Goal: Task Accomplishment & Management: Manage account settings

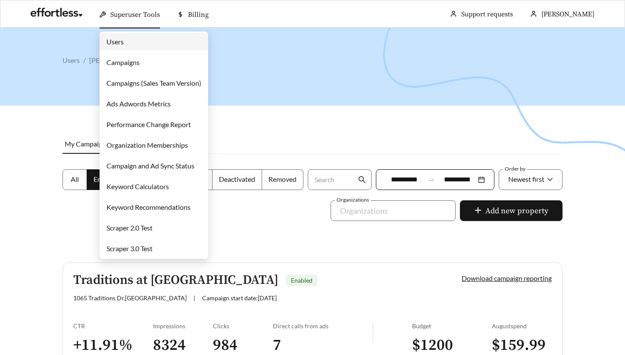
click at [140, 60] on link "Campaigns" at bounding box center [123, 62] width 33 height 8
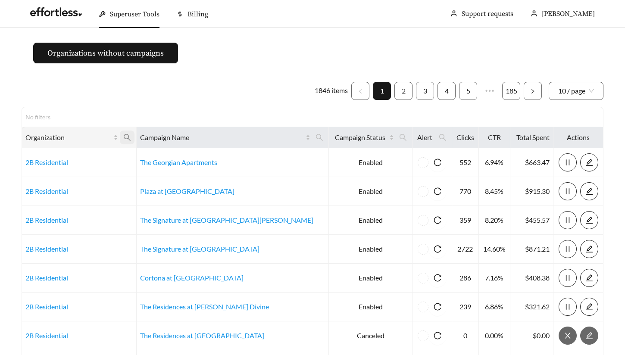
click at [131, 139] on icon "search" at bounding box center [127, 138] width 8 height 8
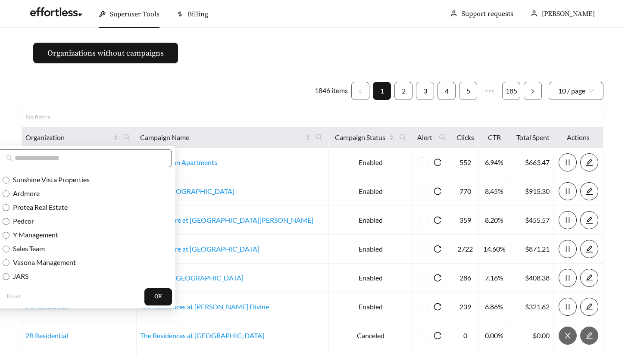
click at [104, 157] on input "text" at bounding box center [89, 158] width 148 height 10
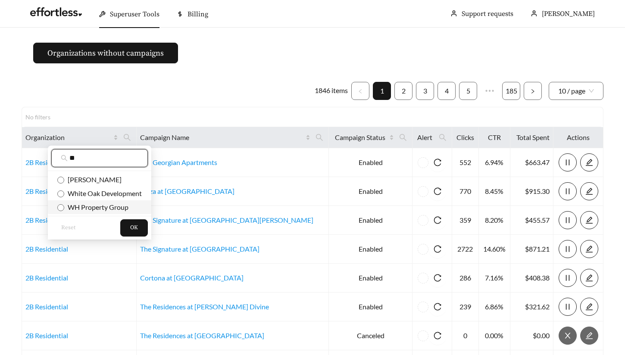
type input "**"
click at [104, 207] on span "WH Property Group" at bounding box center [96, 207] width 64 height 8
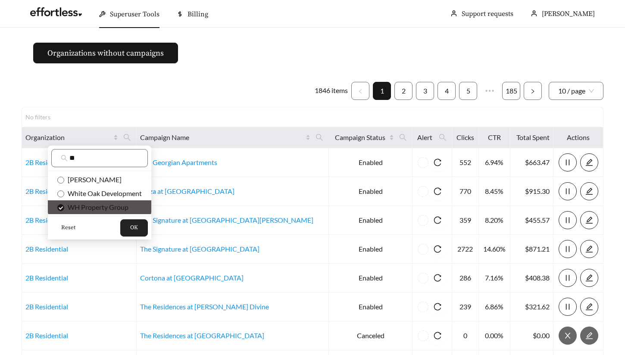
click at [143, 231] on button "OK" at bounding box center [134, 228] width 28 height 17
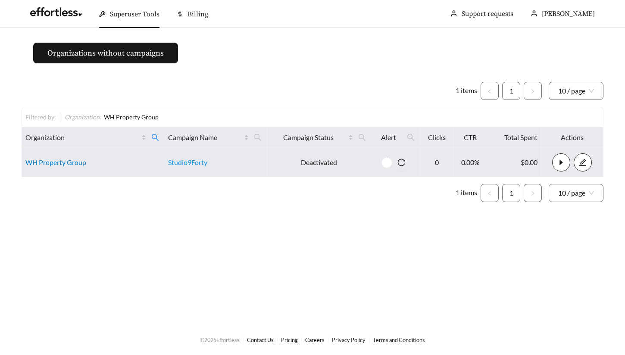
click at [46, 161] on link "WH Property Group" at bounding box center [55, 162] width 61 height 8
click at [62, 163] on link "WH Property Group" at bounding box center [55, 162] width 61 height 8
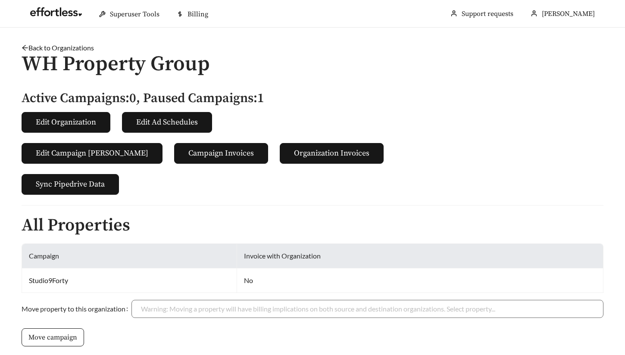
scroll to position [207, 0]
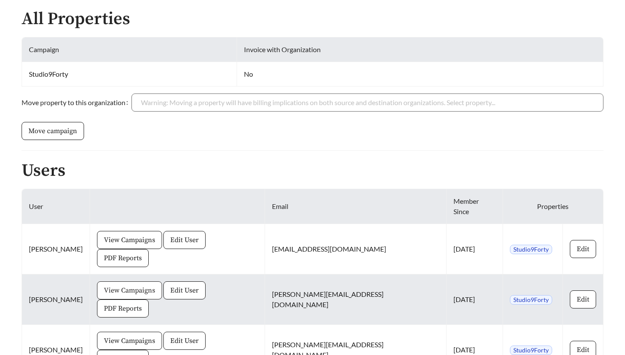
click at [141, 286] on span "View Campaigns" at bounding box center [129, 291] width 51 height 10
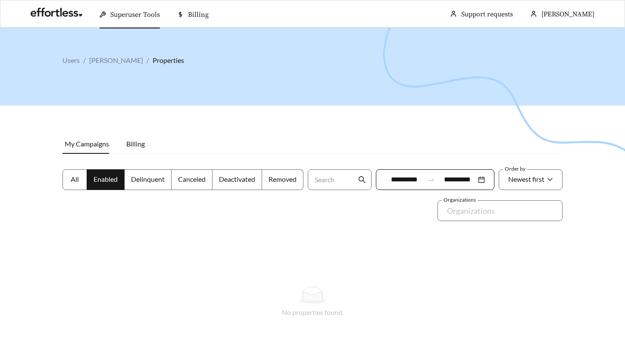
scroll to position [28, 0]
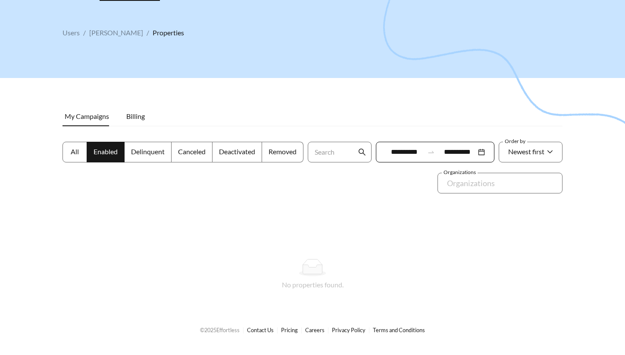
click at [77, 154] on span "All" at bounding box center [75, 152] width 8 height 8
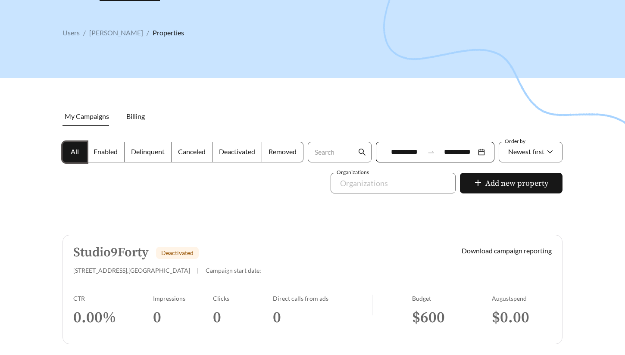
scroll to position [61, 0]
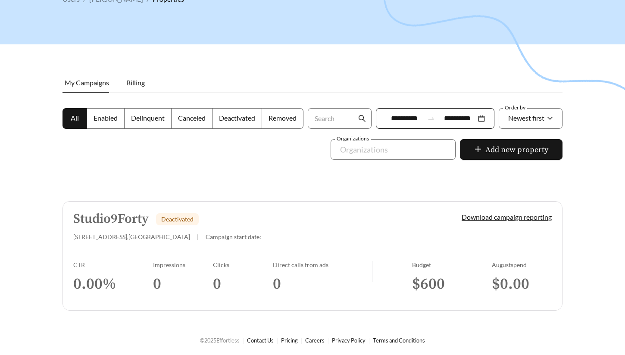
click at [114, 260] on link "Studio9Forty Deactivated 940 Piedmont Ave NE , Atlanta | Campaign start date: D…" at bounding box center [313, 256] width 500 height 110
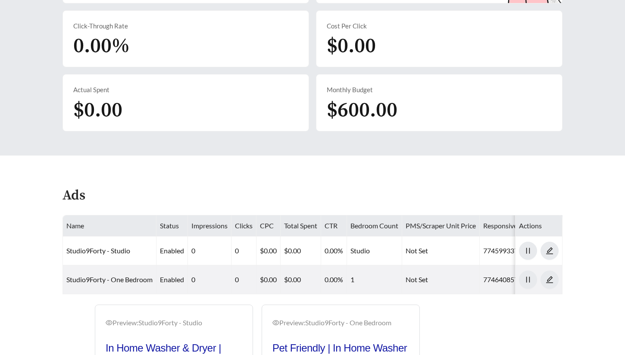
scroll to position [393, 0]
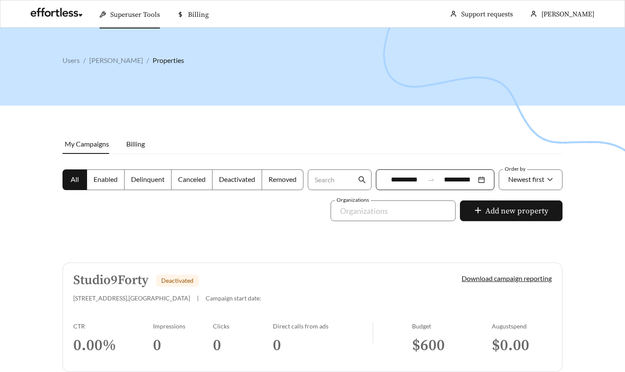
scroll to position [44, 0]
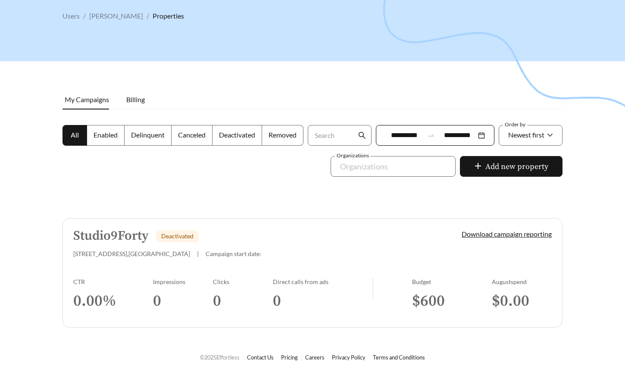
click at [174, 280] on div "Impressions" at bounding box center [183, 281] width 60 height 7
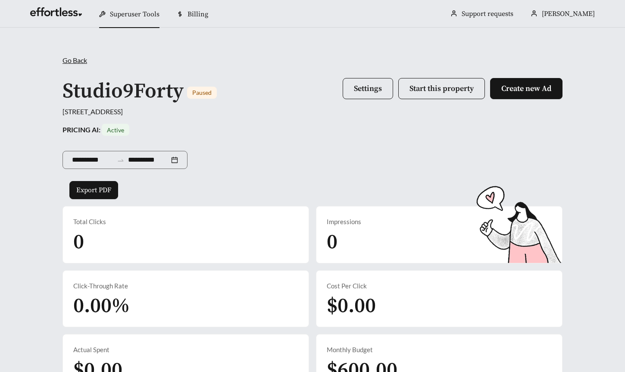
scroll to position [364, 0]
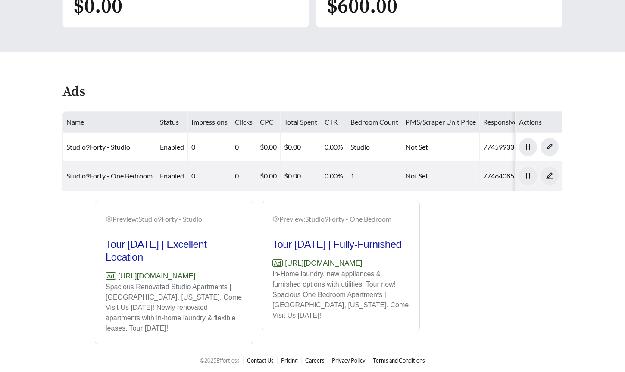
drag, startPoint x: 221, startPoint y: 285, endPoint x: 100, endPoint y: 271, distance: 121.6
click at [100, 271] on div "Preview: Studio9Forty - Studio Tour Today | Excellent Location Ad https://livew…" at bounding box center [173, 274] width 157 height 141
copy p "[URL][DOMAIN_NAME]"
click at [61, 201] on div "Preview: Studio9Forty - Studio Tour Today | Excellent Location Ad https://livew…" at bounding box center [257, 273] width 394 height 144
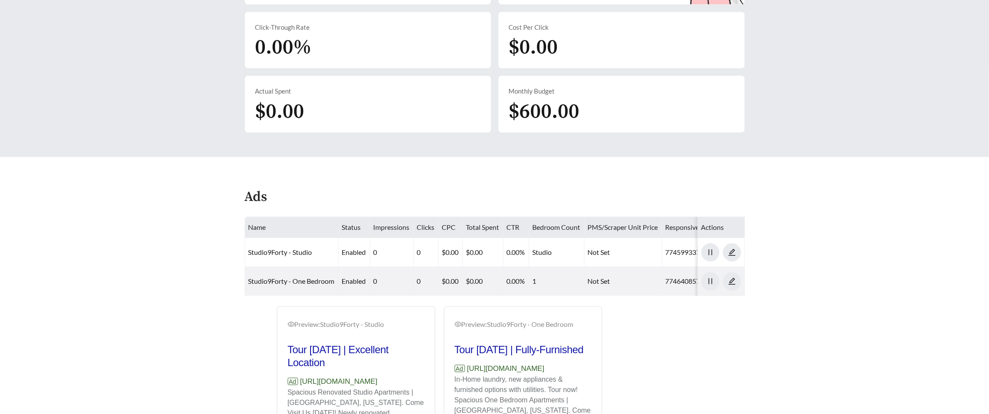
scroll to position [322, 0]
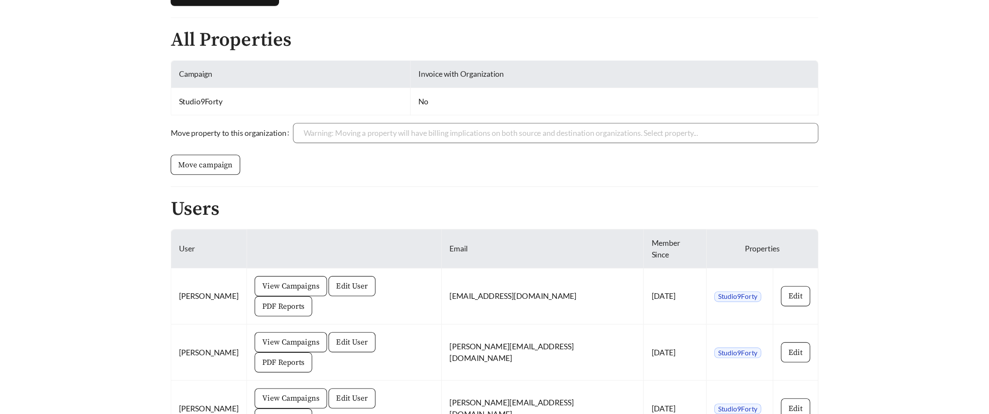
scroll to position [148, 0]
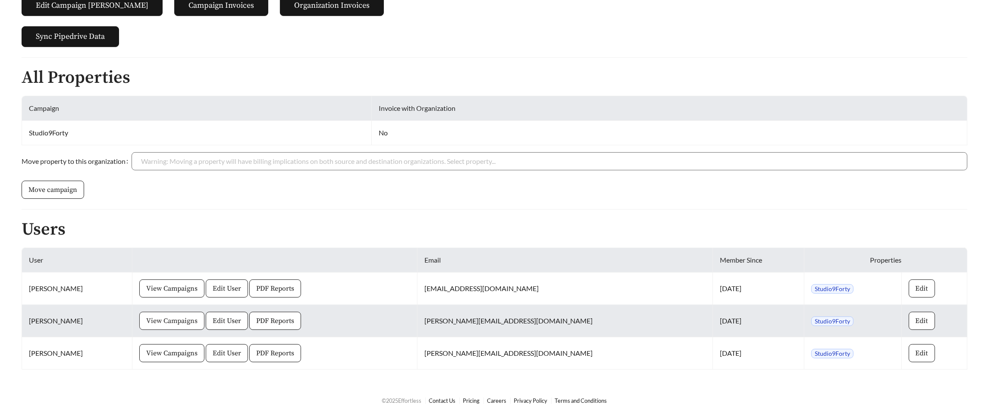
click at [188, 320] on span "View Campaigns" at bounding box center [171, 321] width 51 height 10
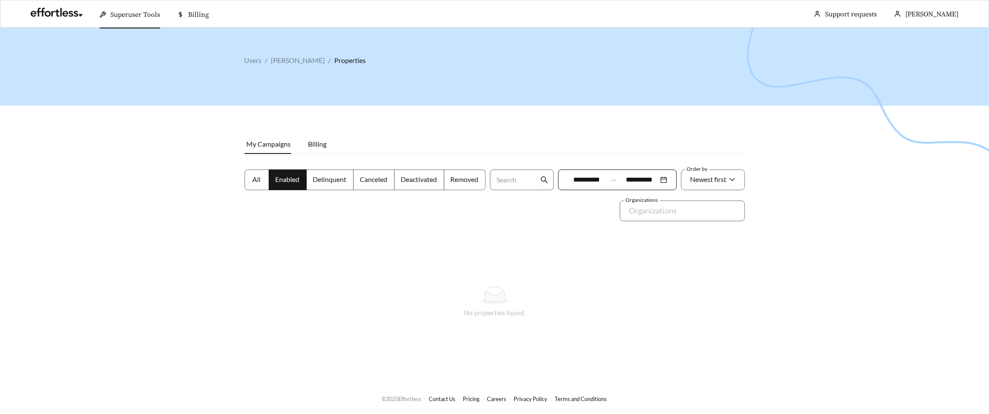
click at [251, 184] on label "All" at bounding box center [257, 180] width 25 height 21
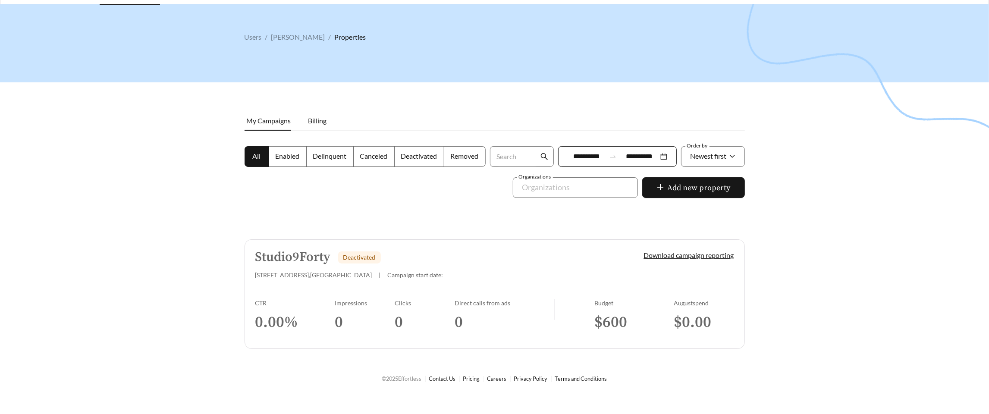
scroll to position [28, 0]
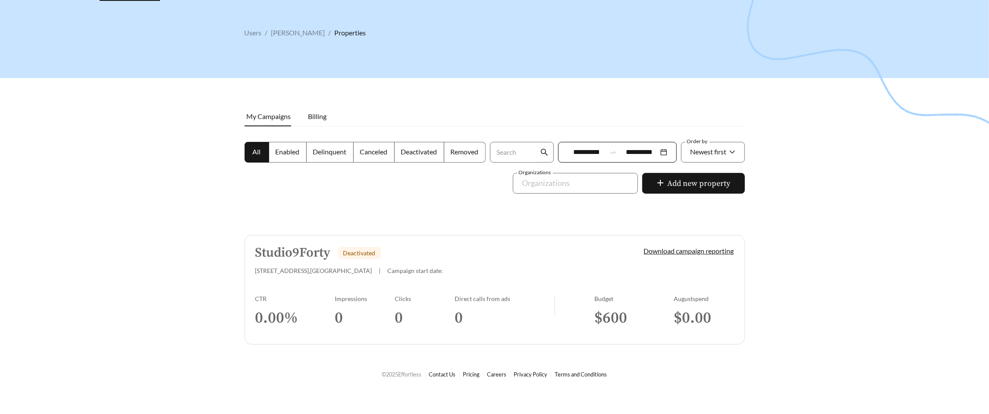
click at [283, 296] on div "CTR" at bounding box center [295, 298] width 80 height 7
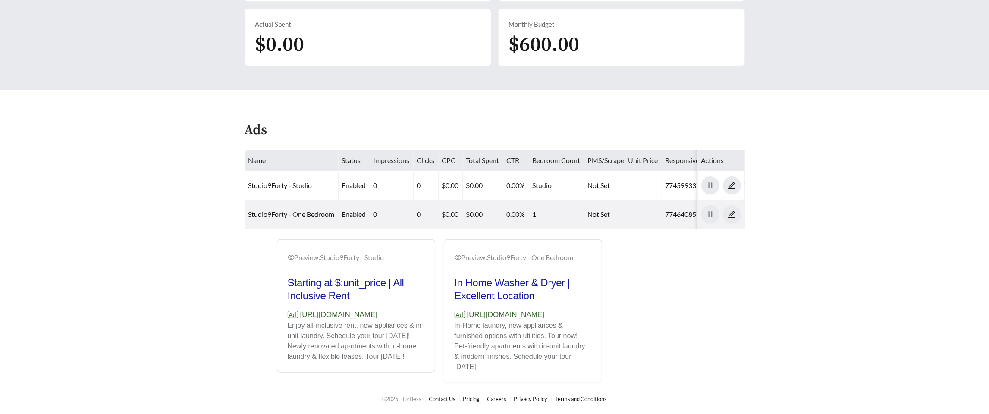
scroll to position [345, 0]
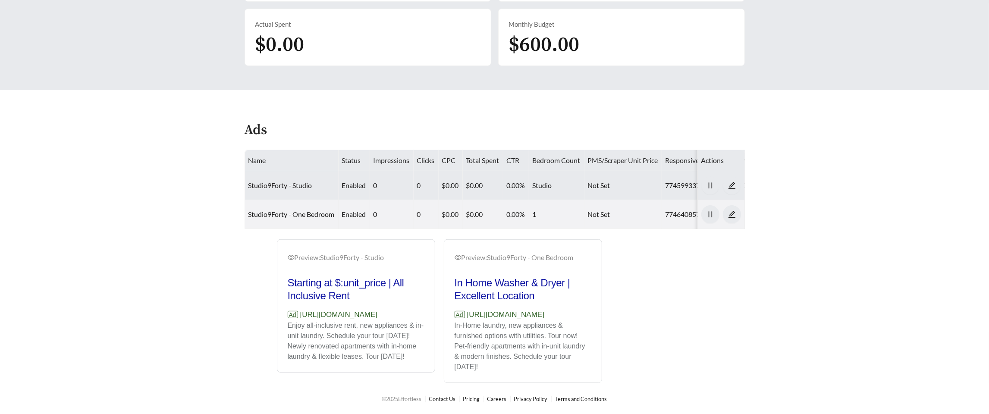
click at [268, 181] on link "Studio9Forty - Studio" at bounding box center [280, 185] width 64 height 8
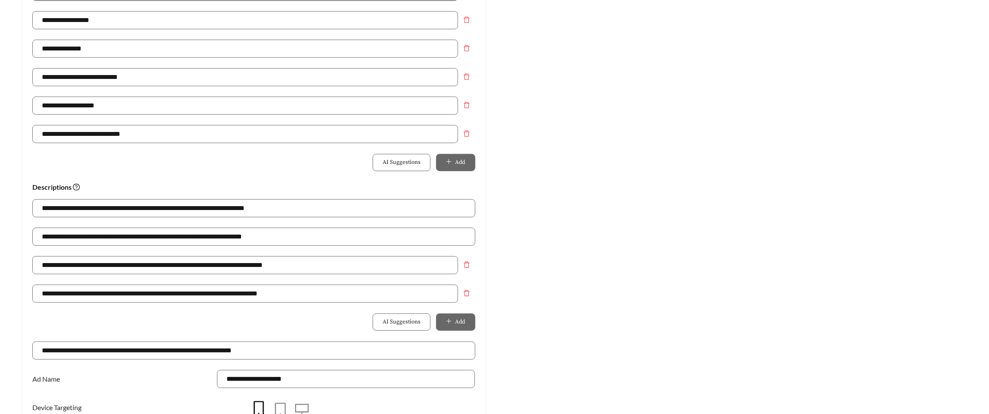
scroll to position [452, 0]
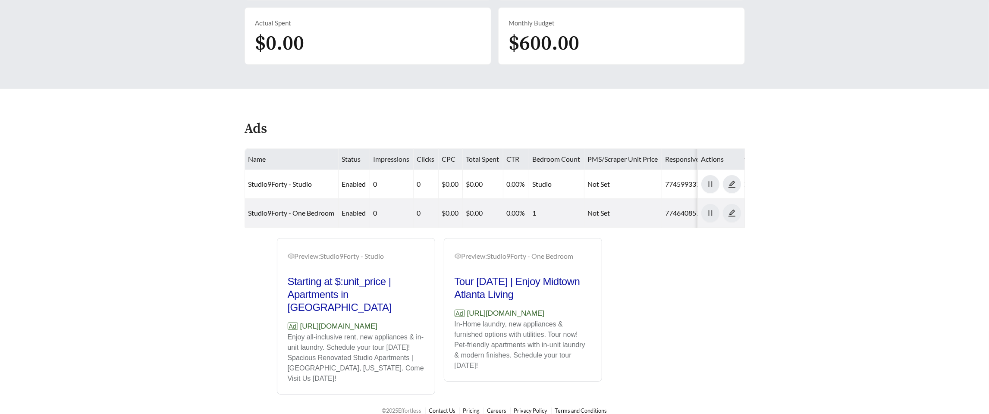
scroll to position [328, 0]
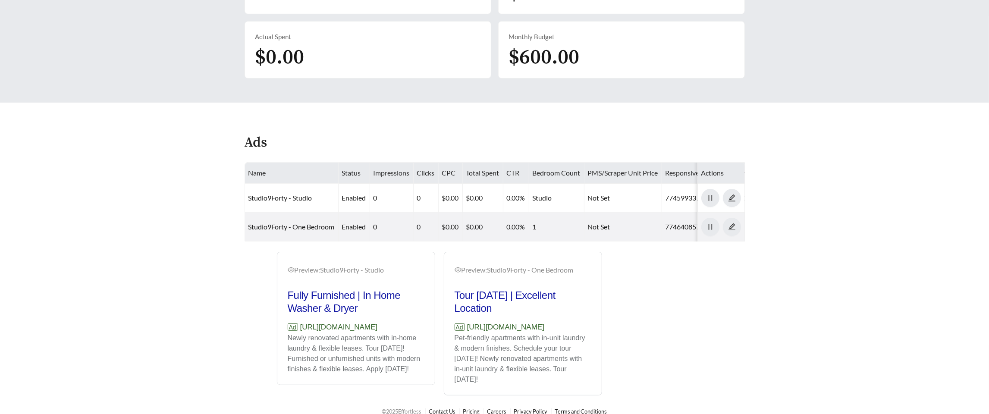
scroll to position [335, 0]
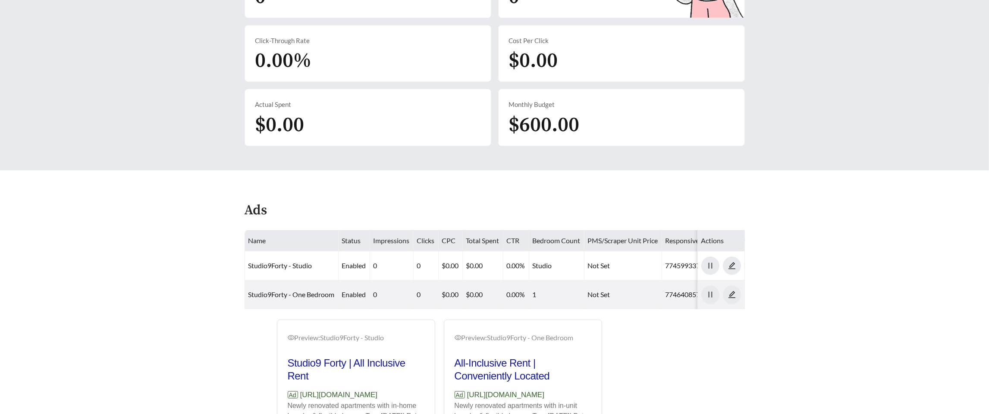
scroll to position [335, 0]
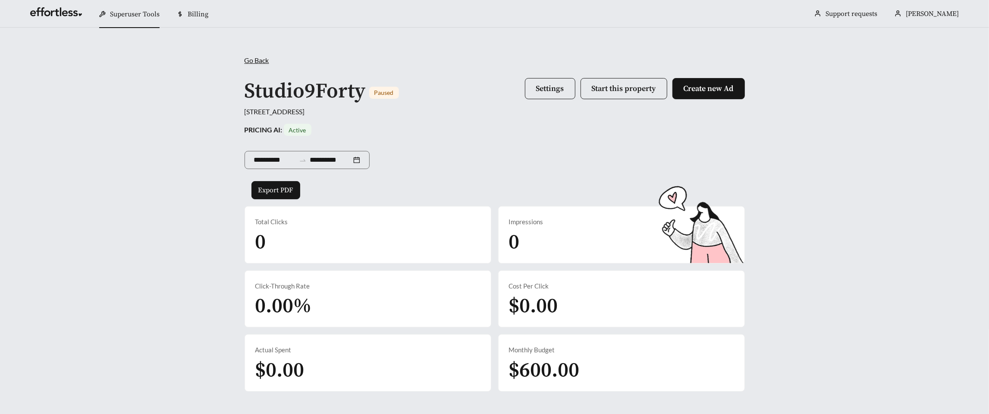
scroll to position [335, 0]
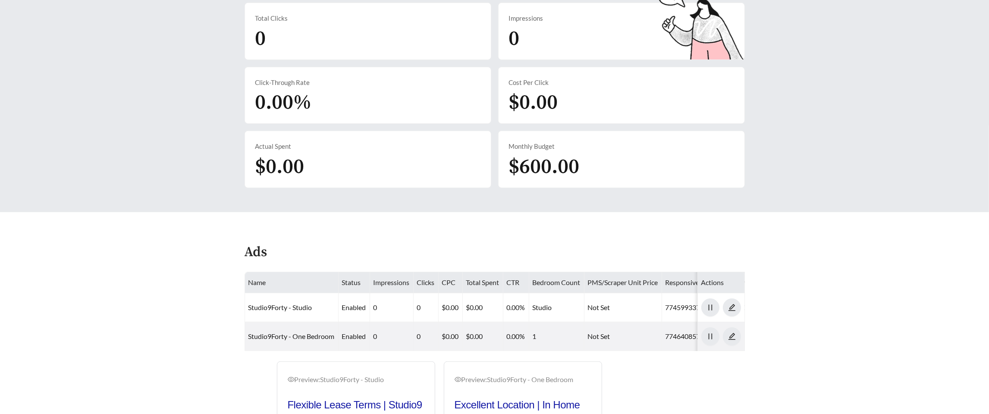
scroll to position [335, 0]
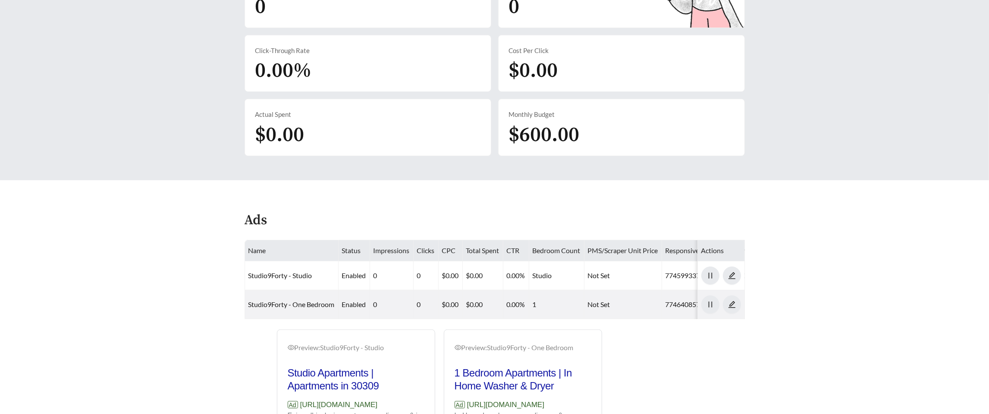
scroll to position [345, 0]
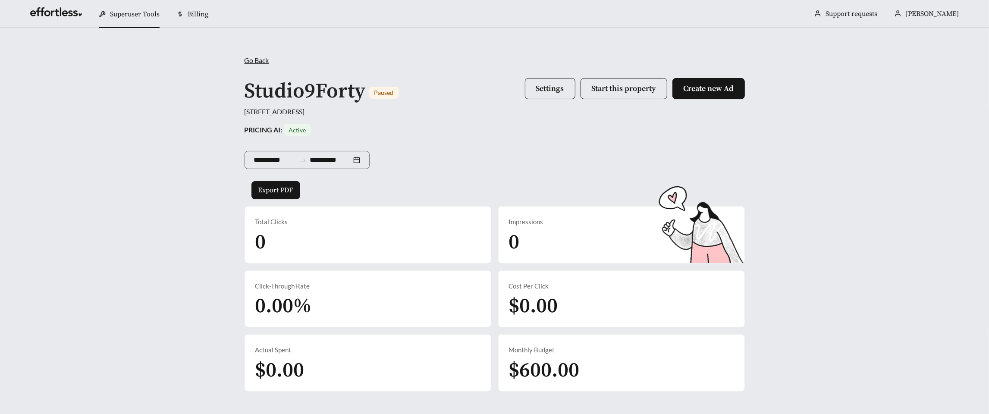
scroll to position [335, 0]
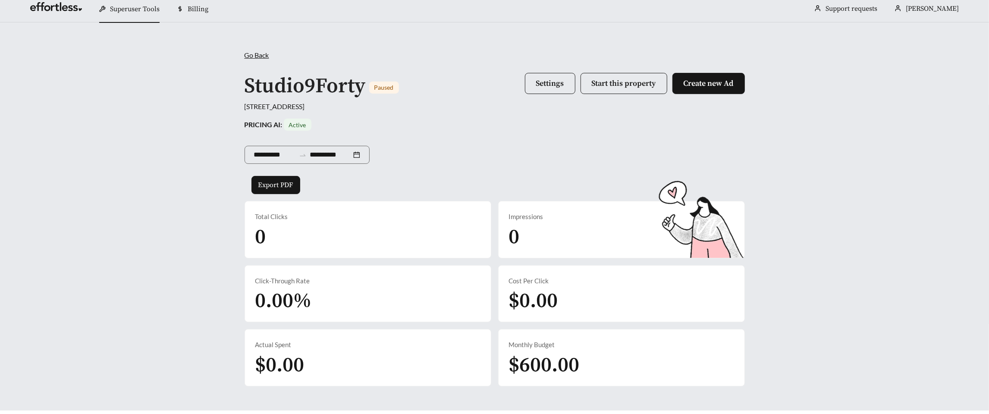
scroll to position [3, 0]
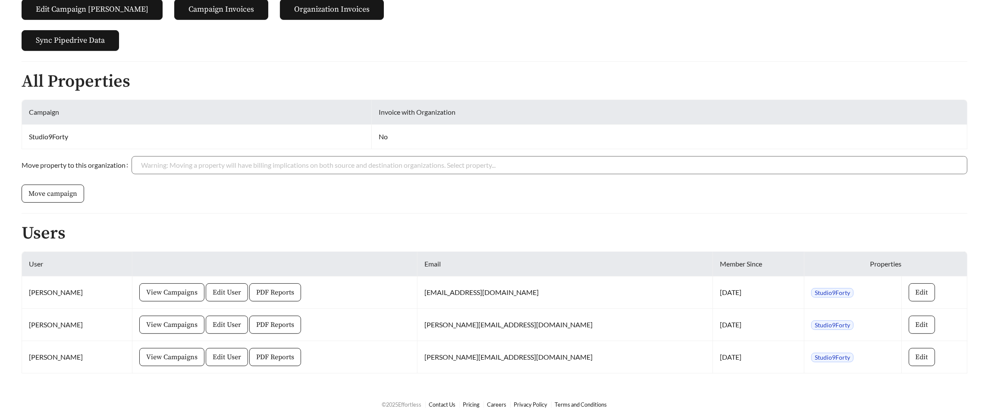
scroll to position [148, 0]
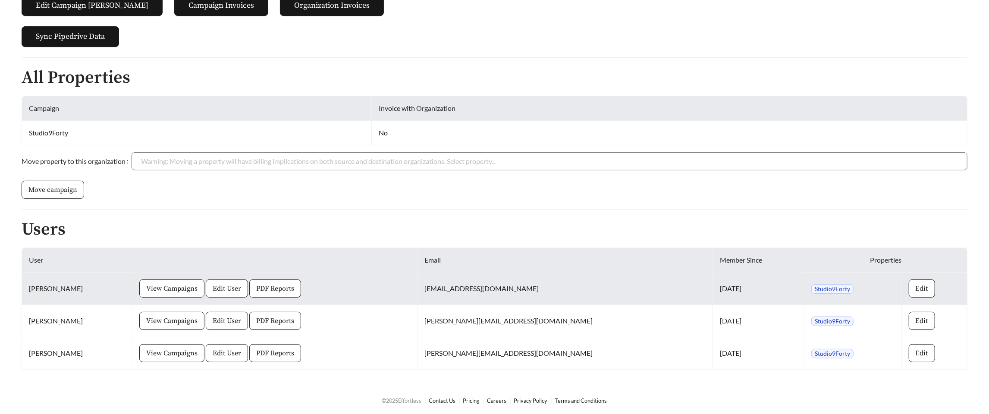
click at [241, 289] on span "Edit User" at bounding box center [227, 288] width 28 height 10
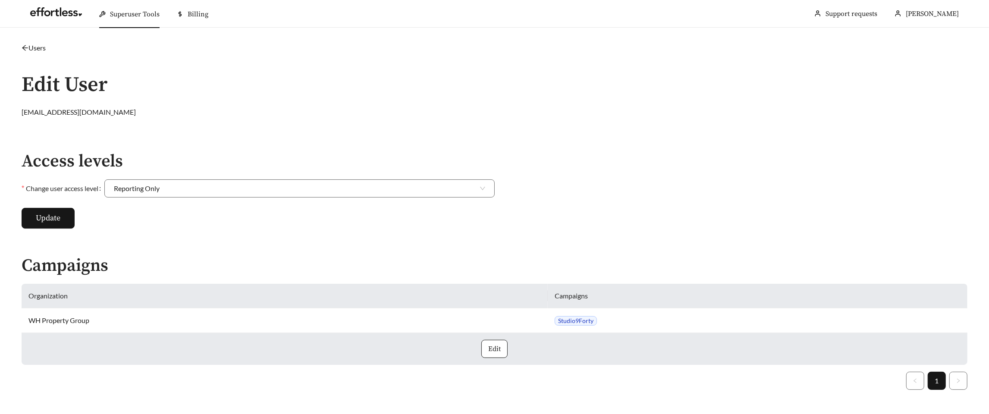
scroll to position [425, 0]
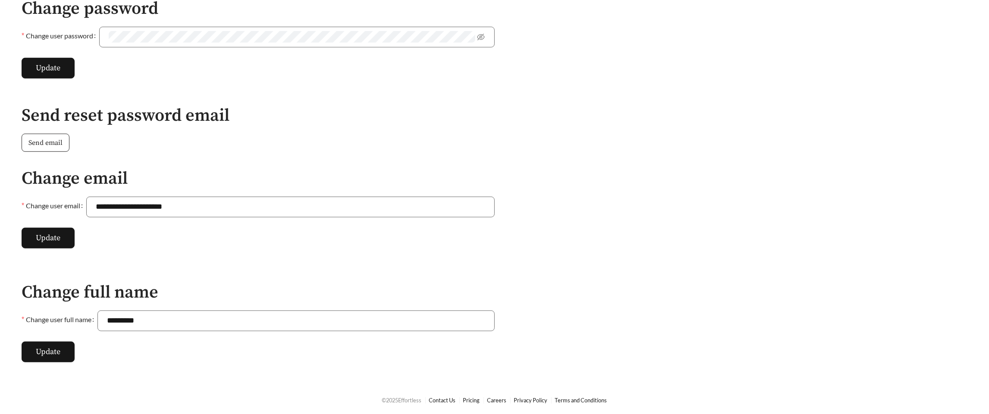
click at [60, 143] on span "Send email" at bounding box center [45, 143] width 34 height 10
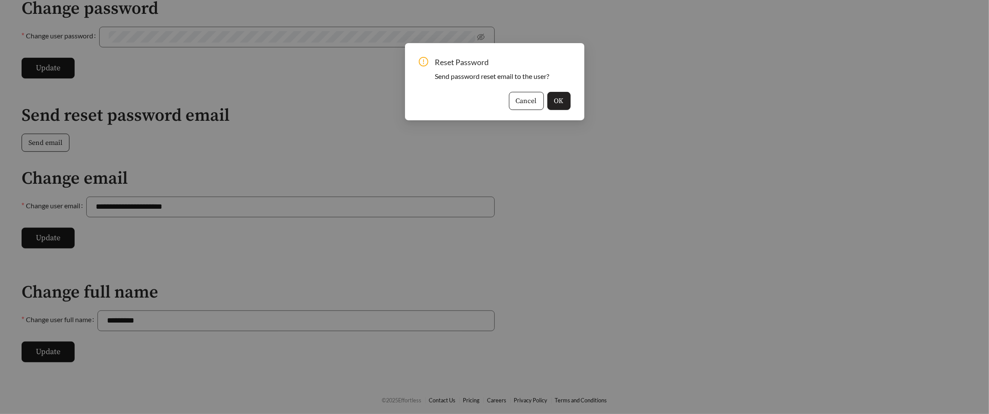
click at [565, 99] on button "OK" at bounding box center [558, 101] width 23 height 18
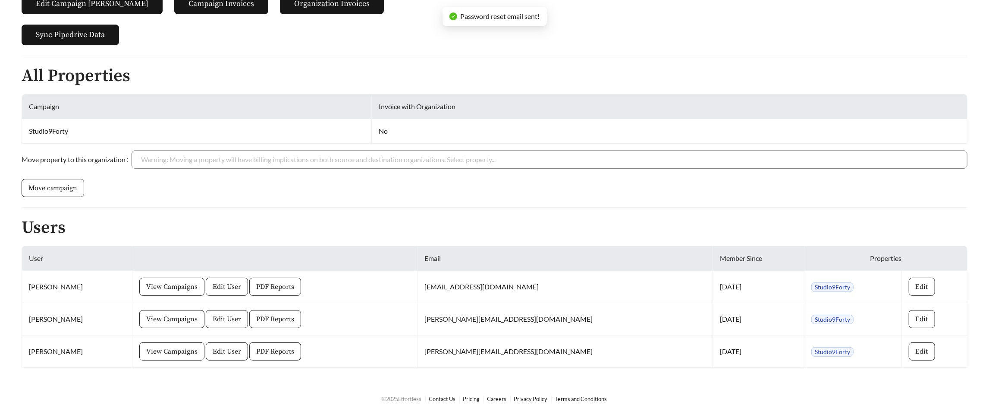
scroll to position [148, 0]
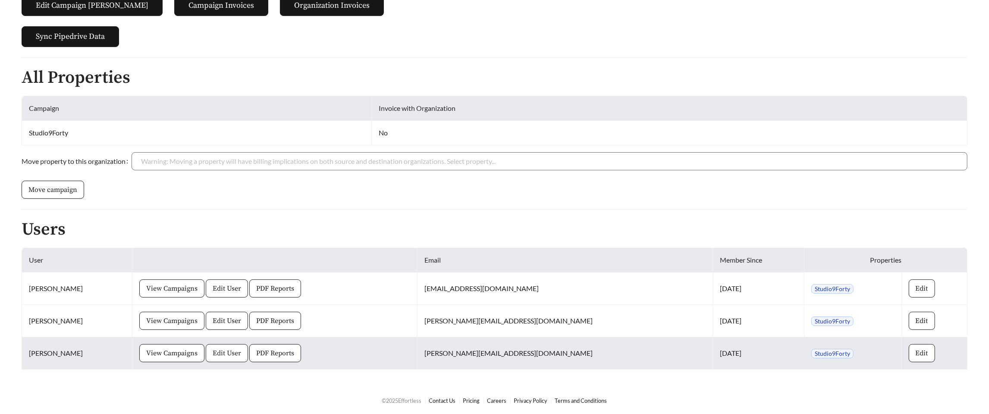
click at [241, 352] on span "Edit User" at bounding box center [227, 353] width 28 height 10
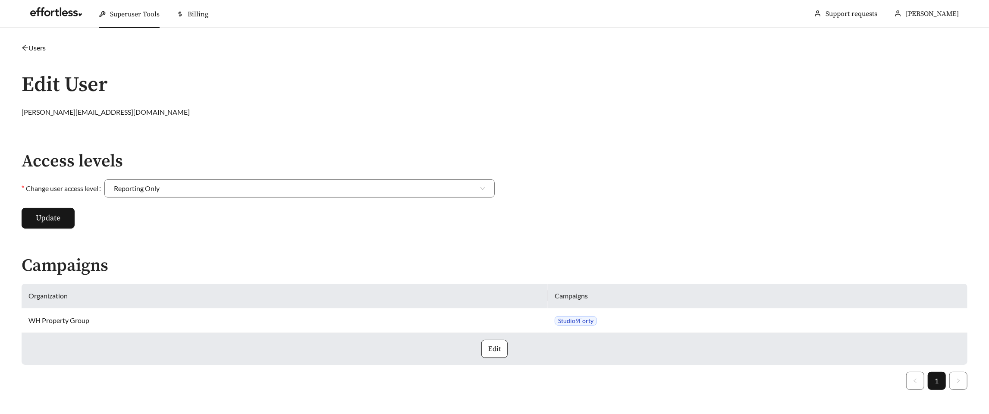
scroll to position [425, 0]
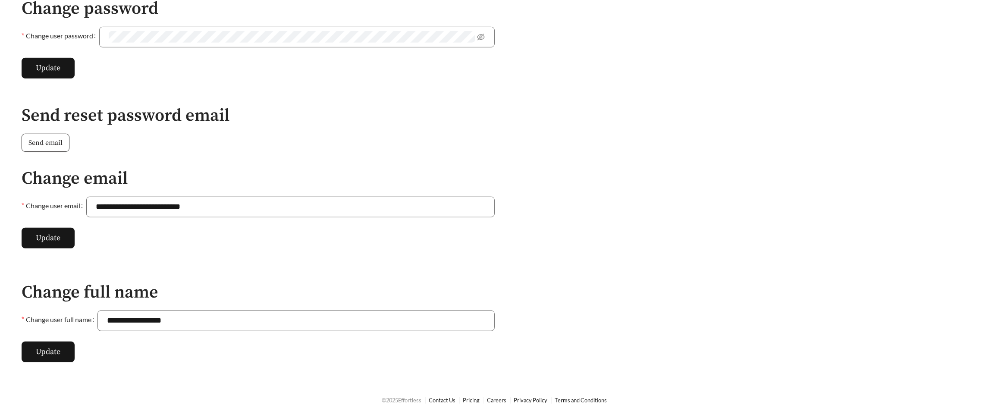
click at [47, 146] on span "Send email" at bounding box center [45, 143] width 34 height 10
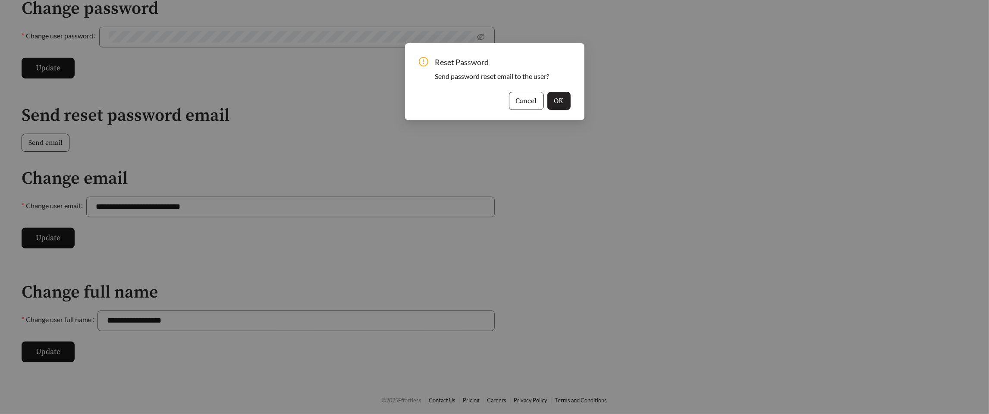
click at [565, 99] on button "OK" at bounding box center [558, 101] width 23 height 18
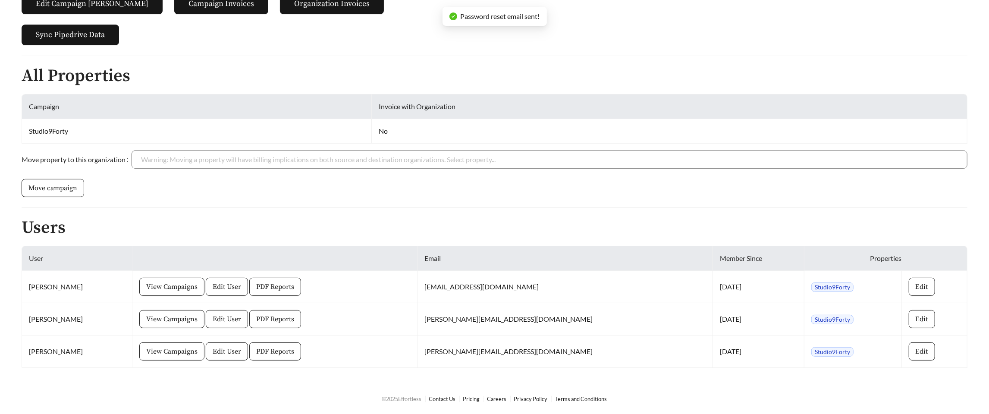
scroll to position [148, 0]
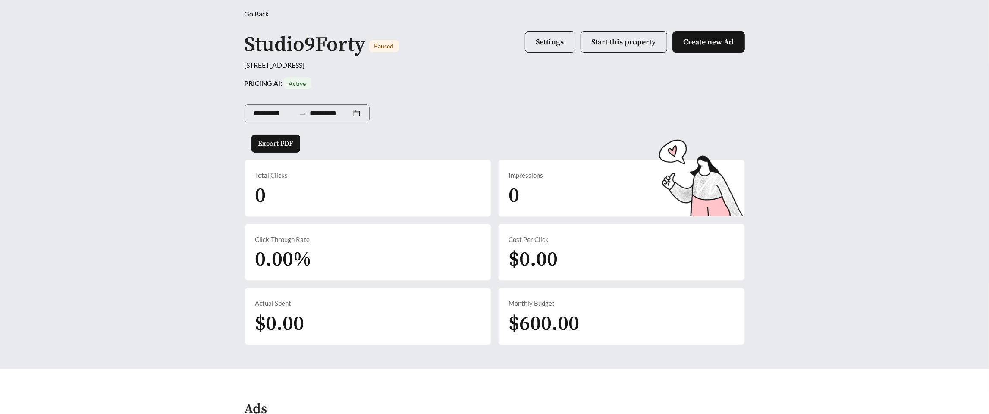
scroll to position [46, 0]
click at [551, 50] on button "Settings" at bounding box center [550, 42] width 50 height 21
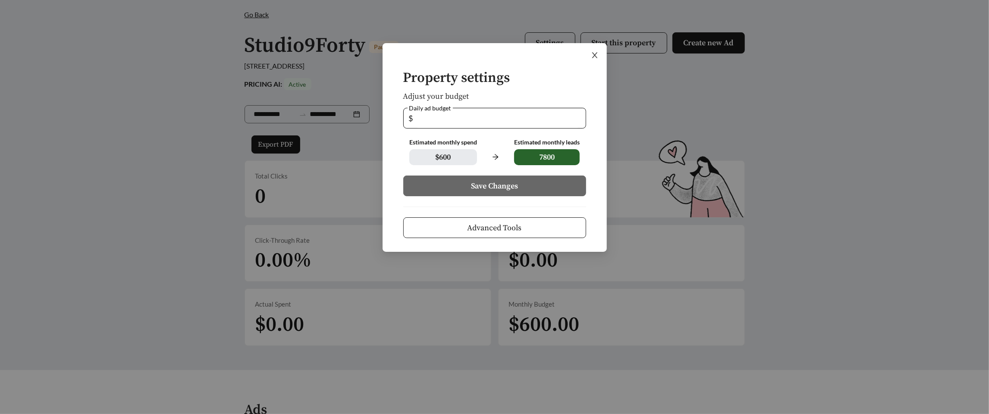
click at [594, 56] on icon "close" at bounding box center [595, 55] width 8 height 8
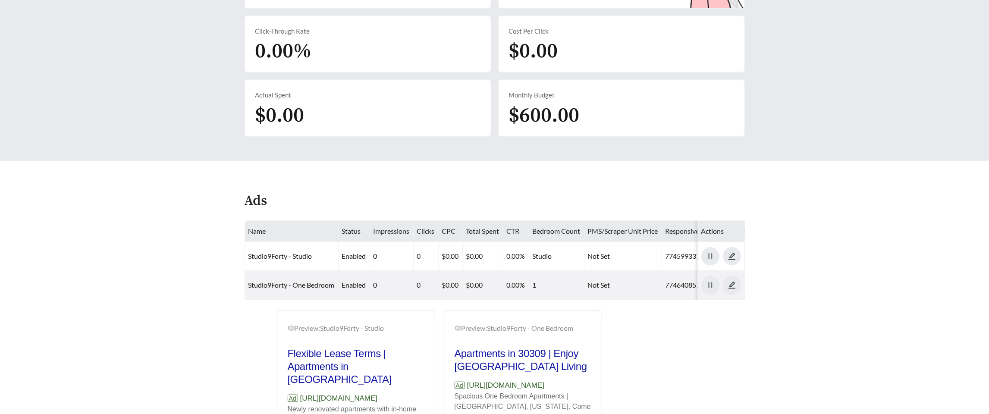
scroll to position [258, 0]
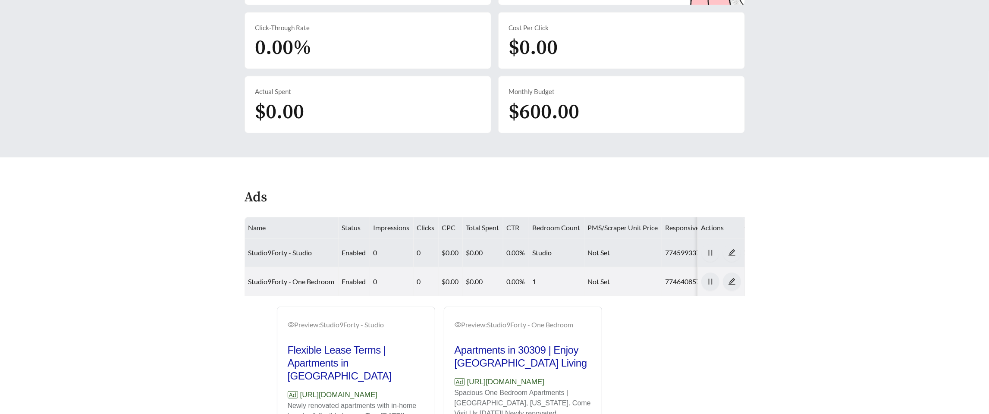
click at [262, 254] on link "Studio9Forty - Studio" at bounding box center [280, 252] width 64 height 8
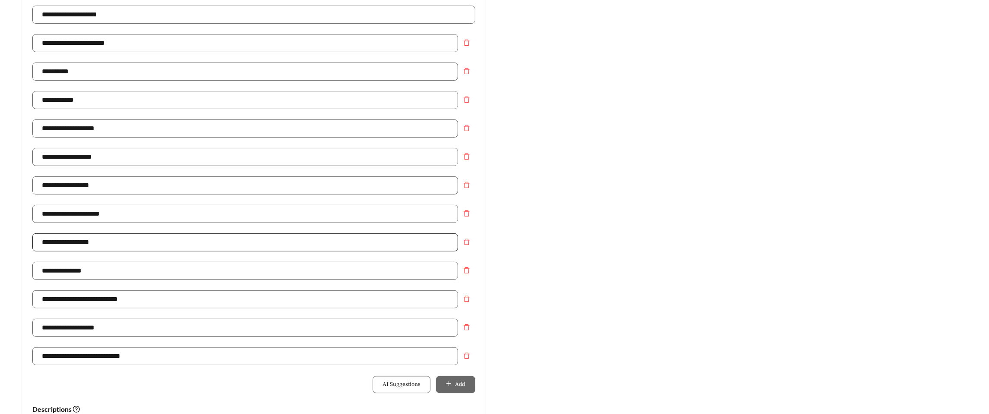
scroll to position [227, 0]
click at [466, 328] on icon "delete" at bounding box center [466, 328] width 7 height 7
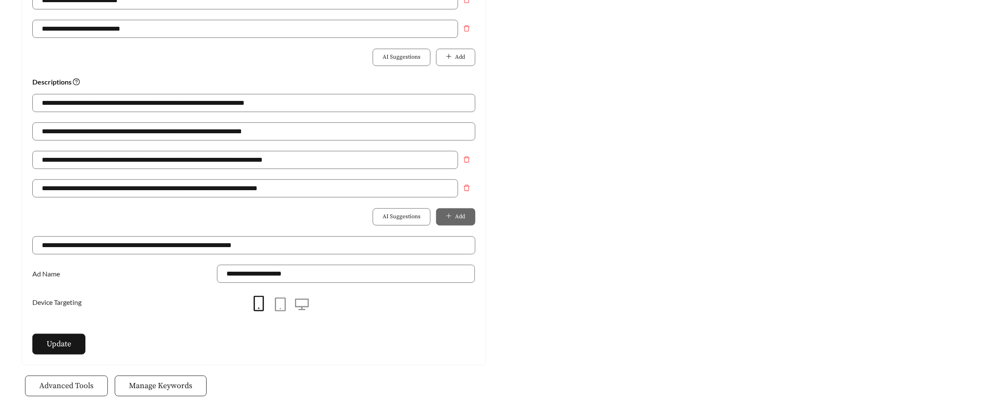
scroll to position [528, 0]
click at [56, 346] on span "Update" at bounding box center [59, 343] width 25 height 12
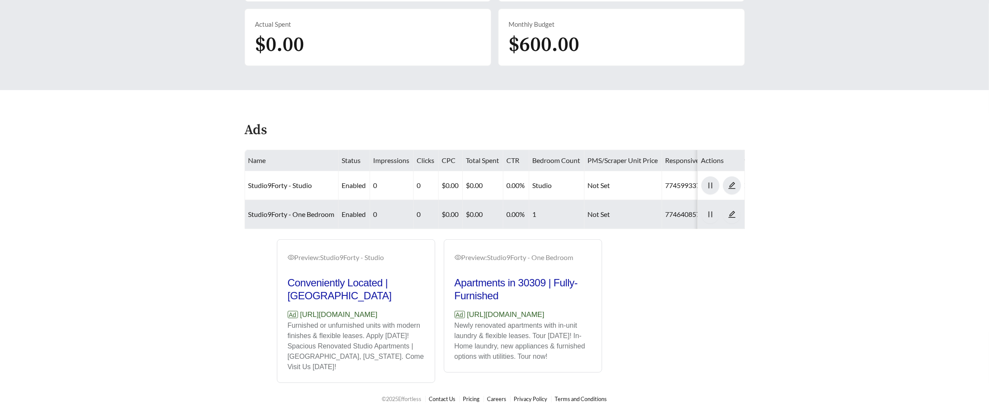
scroll to position [335, 0]
click at [273, 210] on link "Studio9Forty - One Bedroom" at bounding box center [291, 214] width 86 height 8
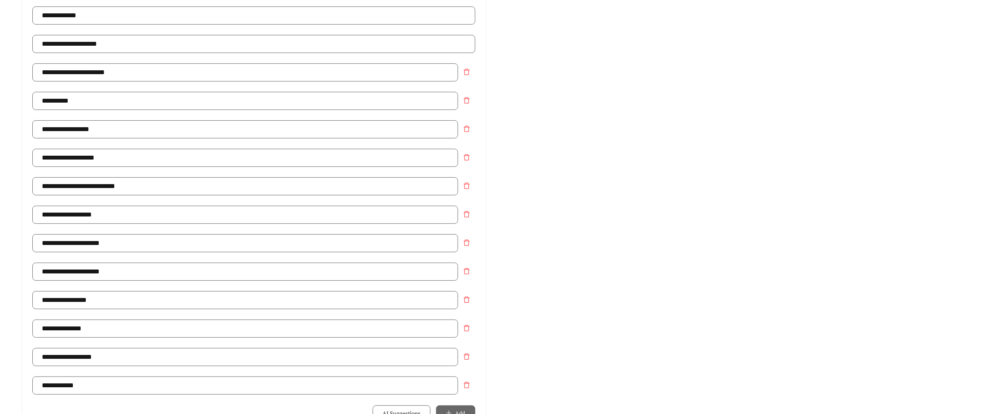
scroll to position [191, 0]
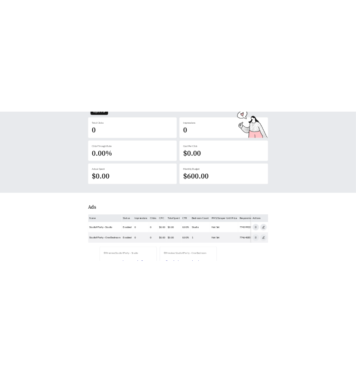
scroll to position [335, 0]
